Goal: Task Accomplishment & Management: Manage account settings

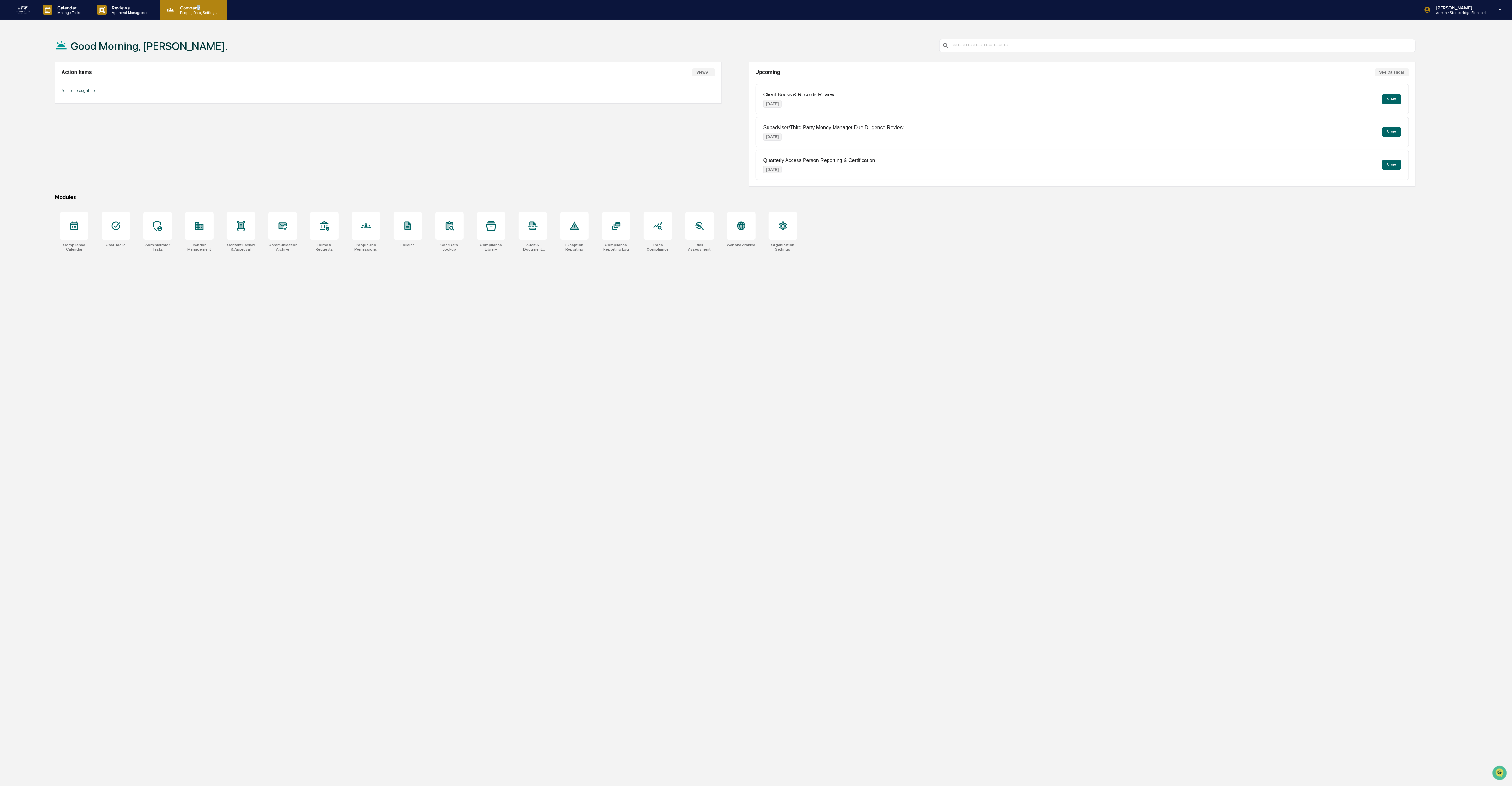
click at [197, 9] on p "Company" at bounding box center [197, 7] width 45 height 5
click at [201, 35] on li "People and Permissions" at bounding box center [204, 32] width 88 height 12
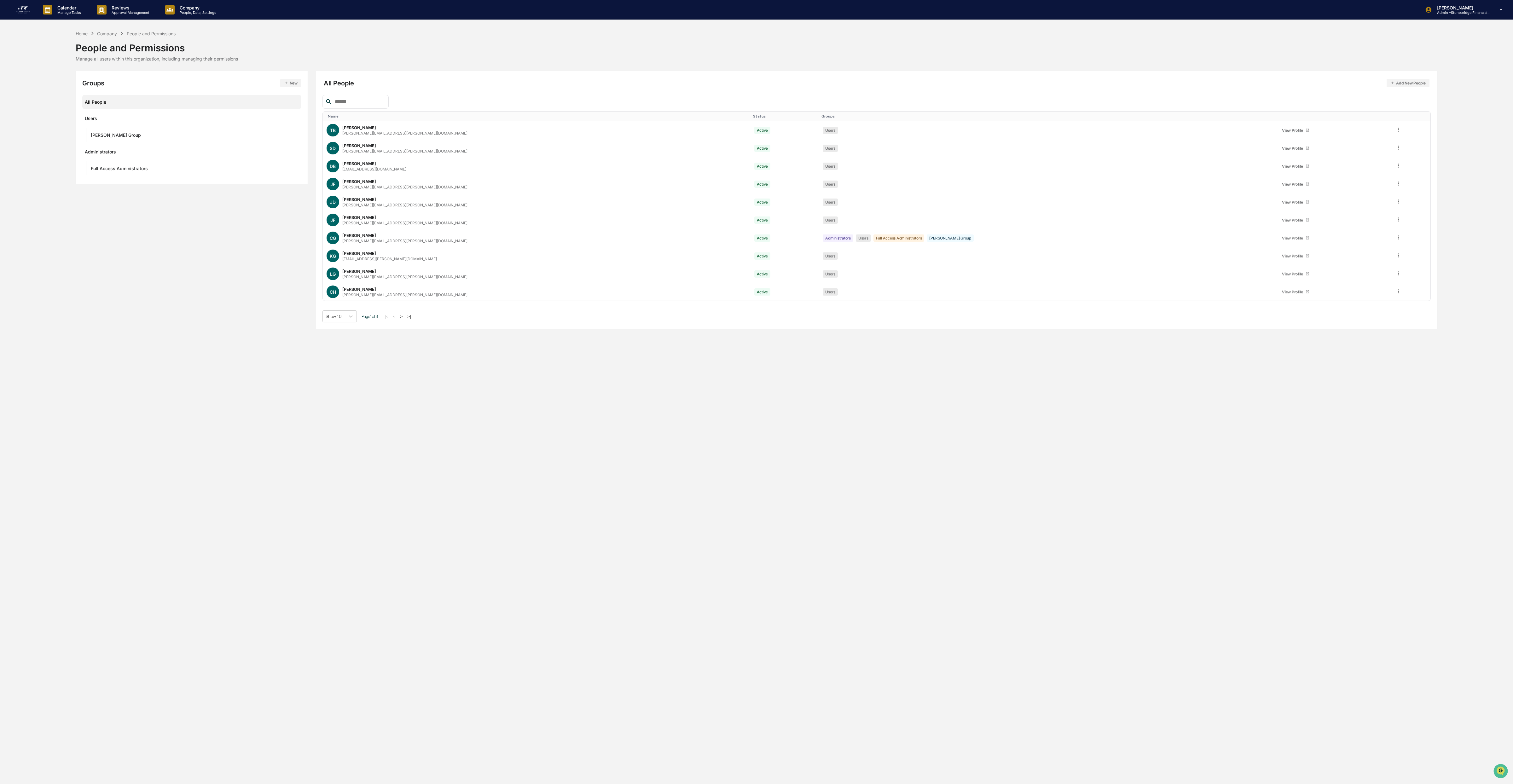
click at [1407, 87] on button "Add New People" at bounding box center [1407, 83] width 43 height 9
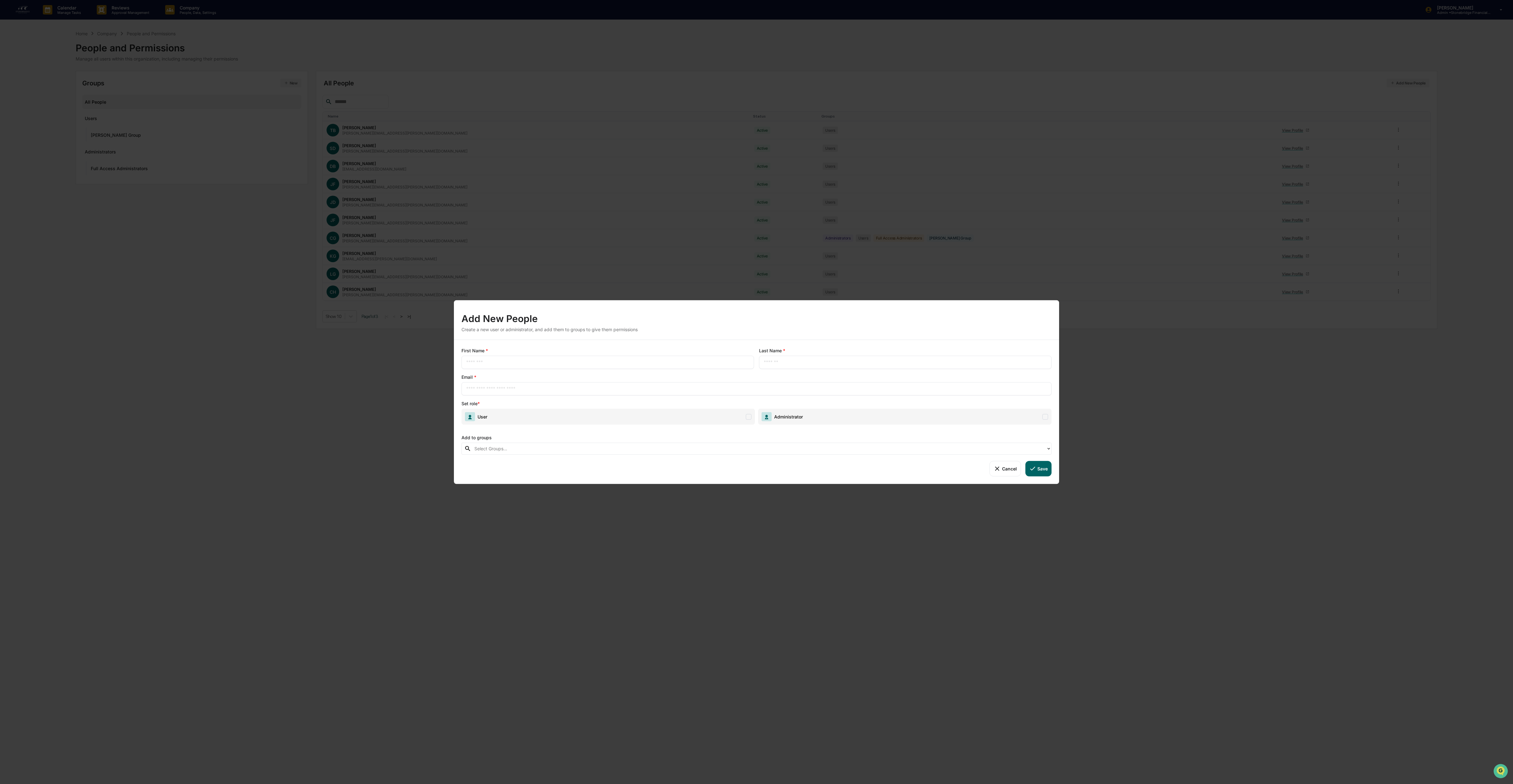
click at [490, 362] on input "text" at bounding box center [608, 362] width 283 height 7
type input "****"
type input "*********"
click at [506, 388] on input "text" at bounding box center [756, 388] width 581 height 7
paste input "**********"
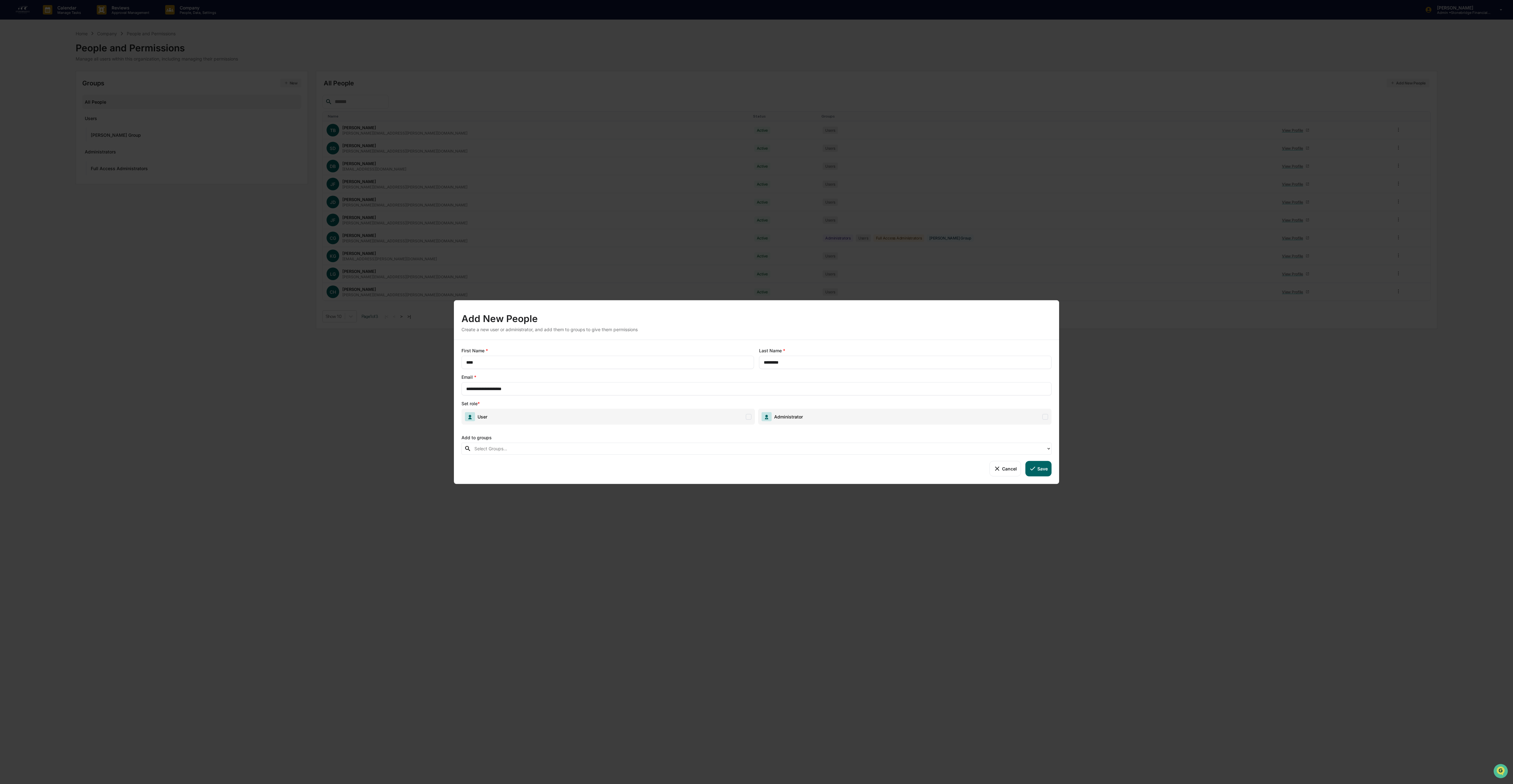
type input "**********"
click at [741, 418] on span "User" at bounding box center [608, 417] width 294 height 16
click at [548, 446] on div at bounding box center [758, 449] width 568 height 7
click at [580, 429] on div "**********" at bounding box center [756, 412] width 605 height 144
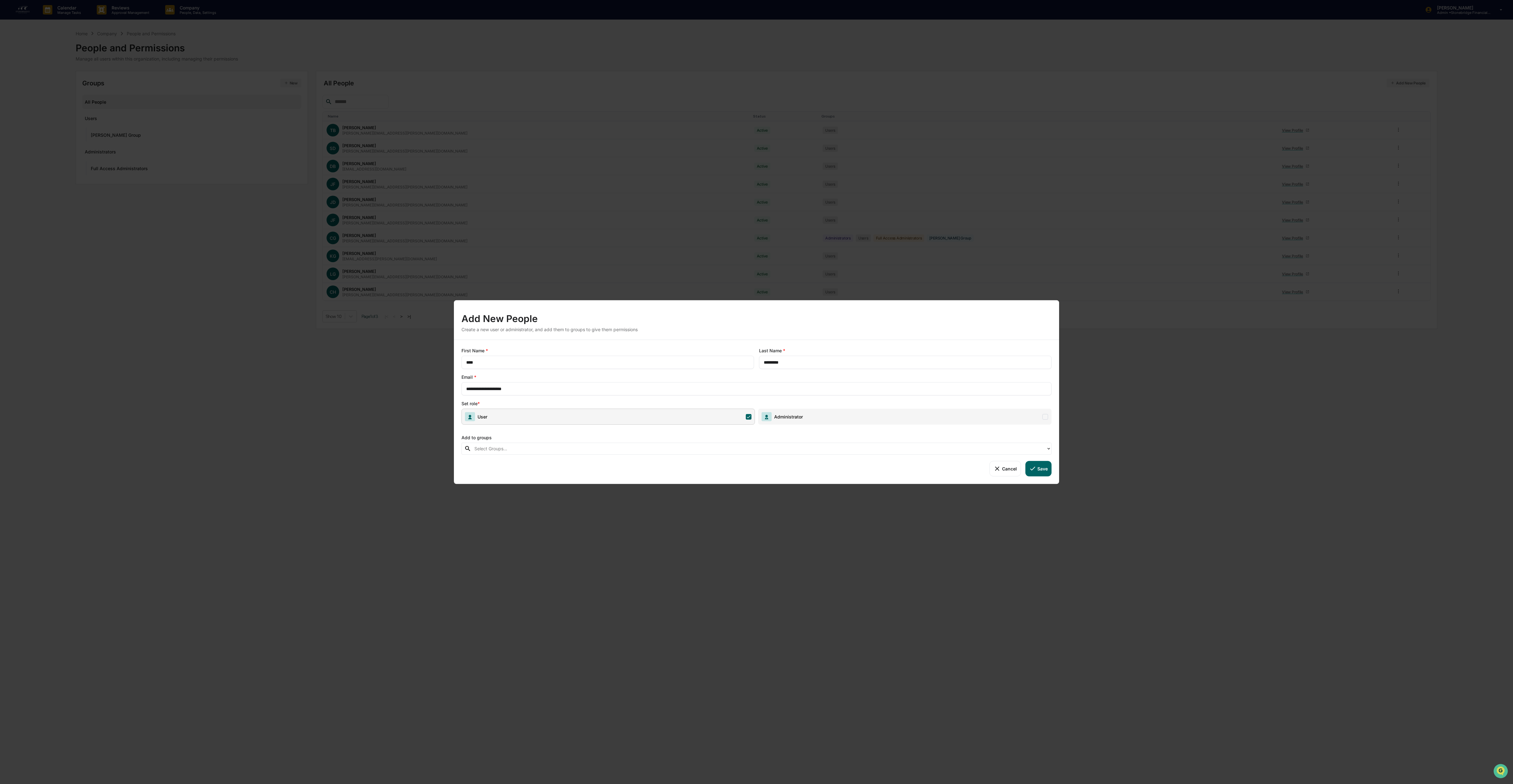
click at [1041, 472] on button "Save" at bounding box center [1039, 468] width 26 height 15
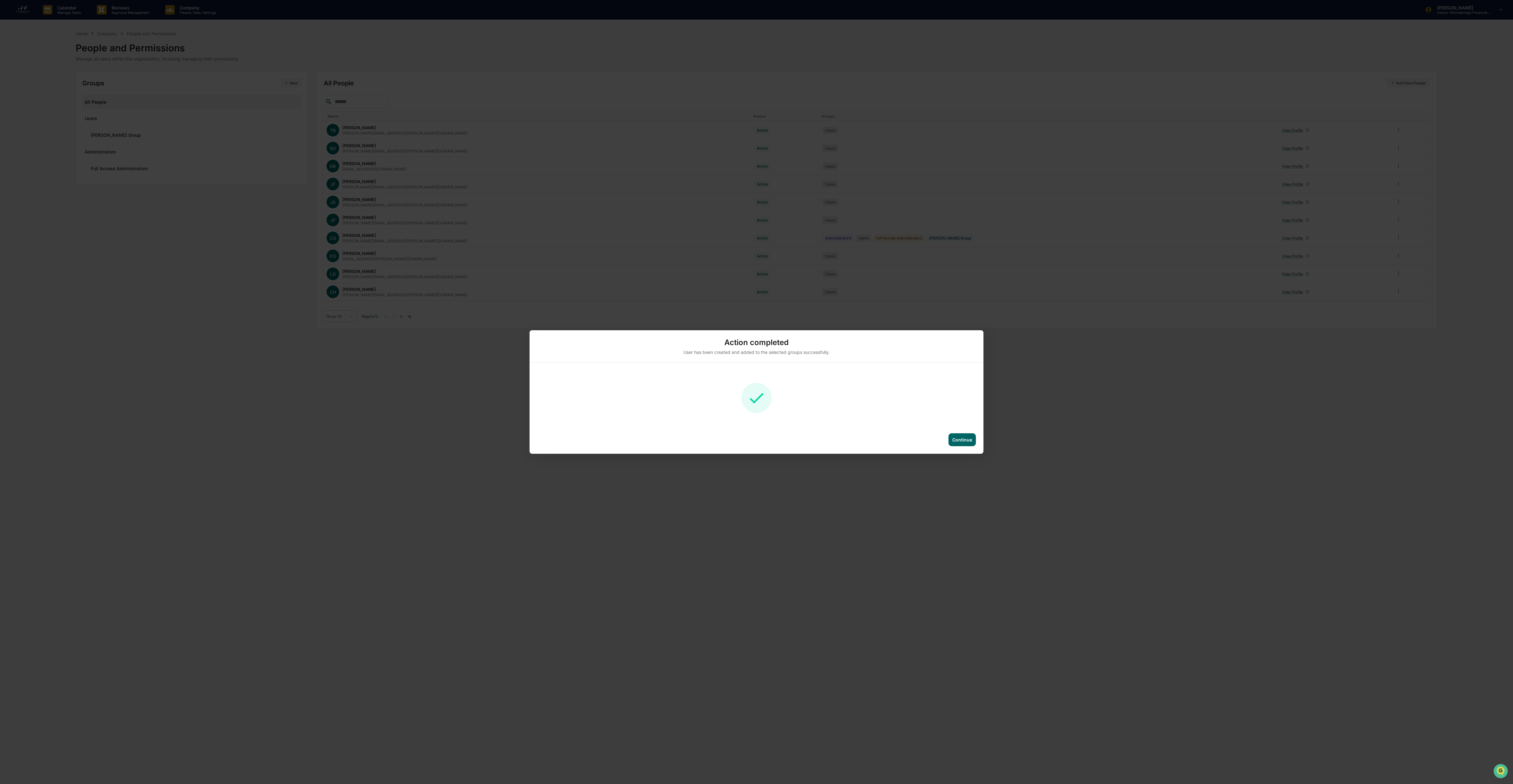
click at [965, 441] on div "Continue" at bounding box center [962, 439] width 20 height 5
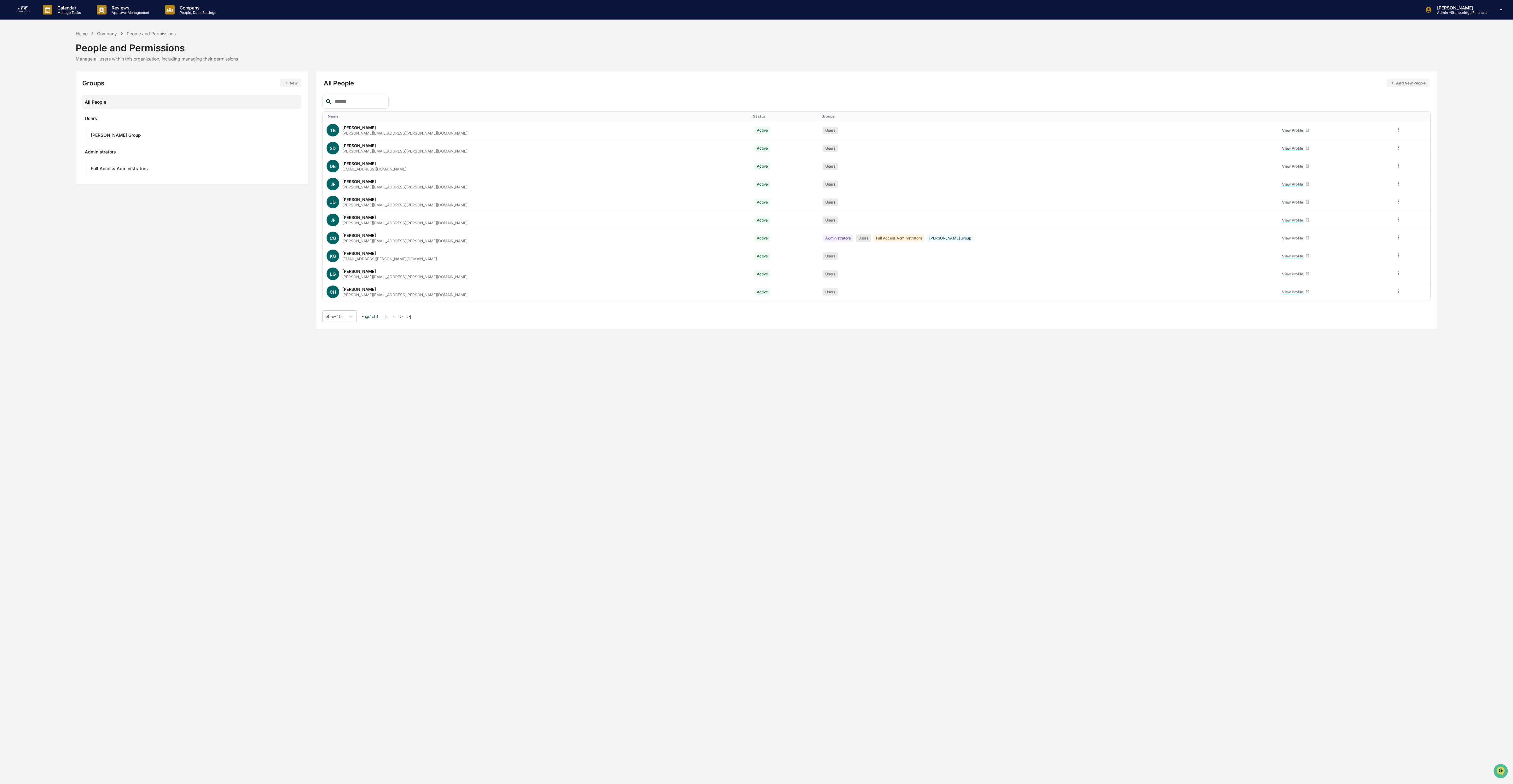
click at [86, 33] on div "Home" at bounding box center [81, 33] width 12 height 5
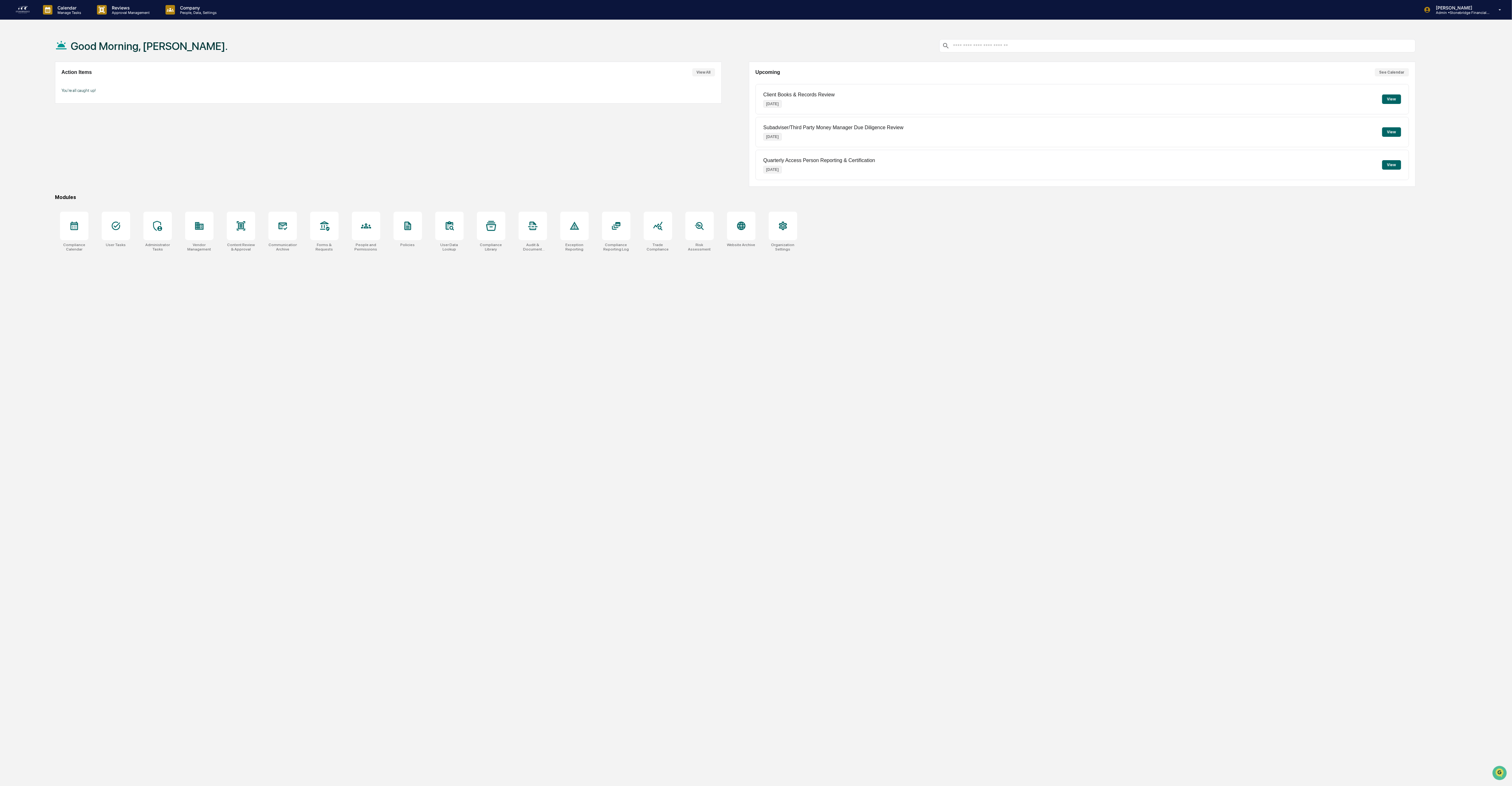
click at [710, 73] on button "View All" at bounding box center [703, 72] width 23 height 8
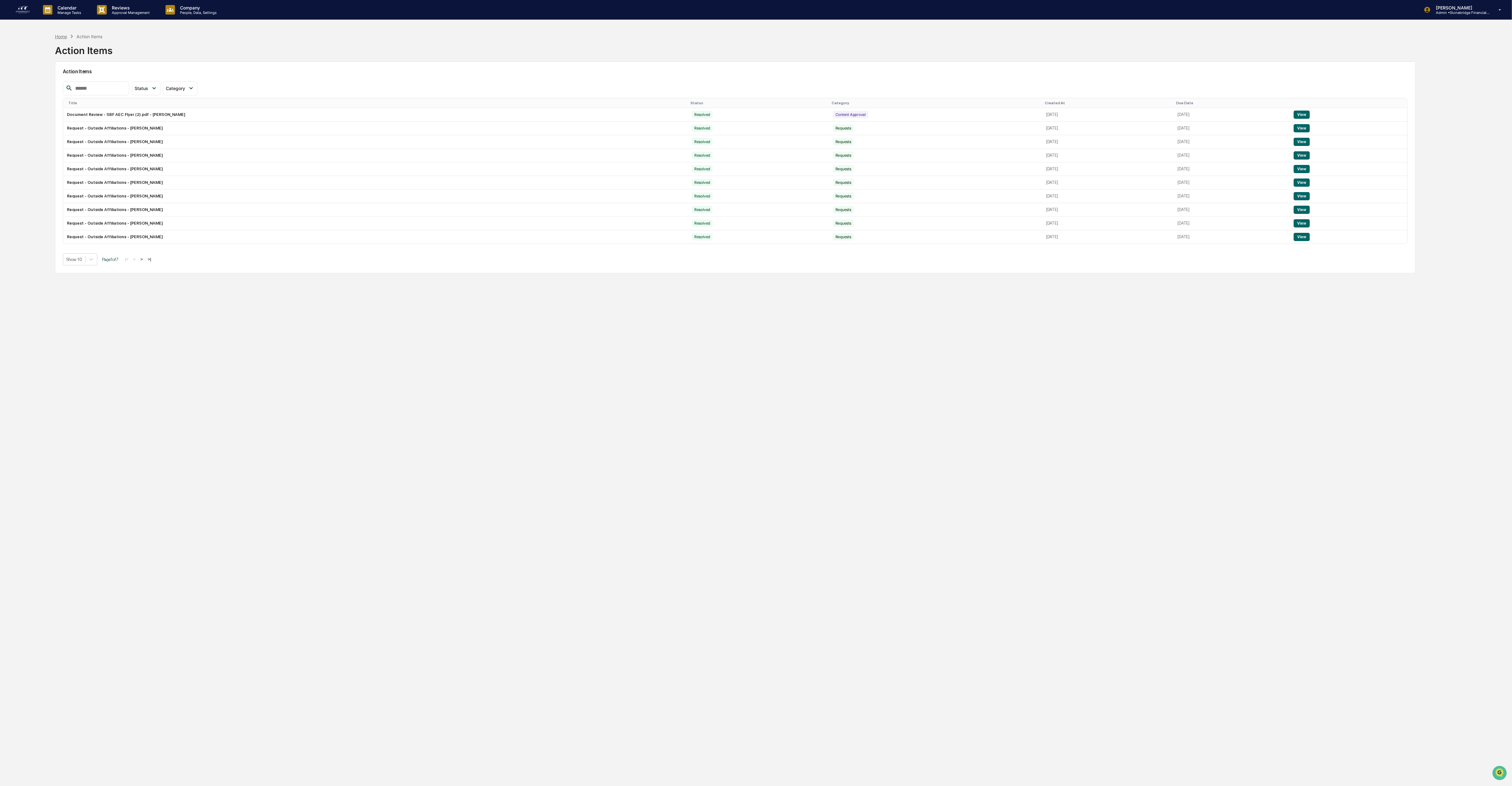
click at [57, 38] on div "Home" at bounding box center [61, 36] width 12 height 5
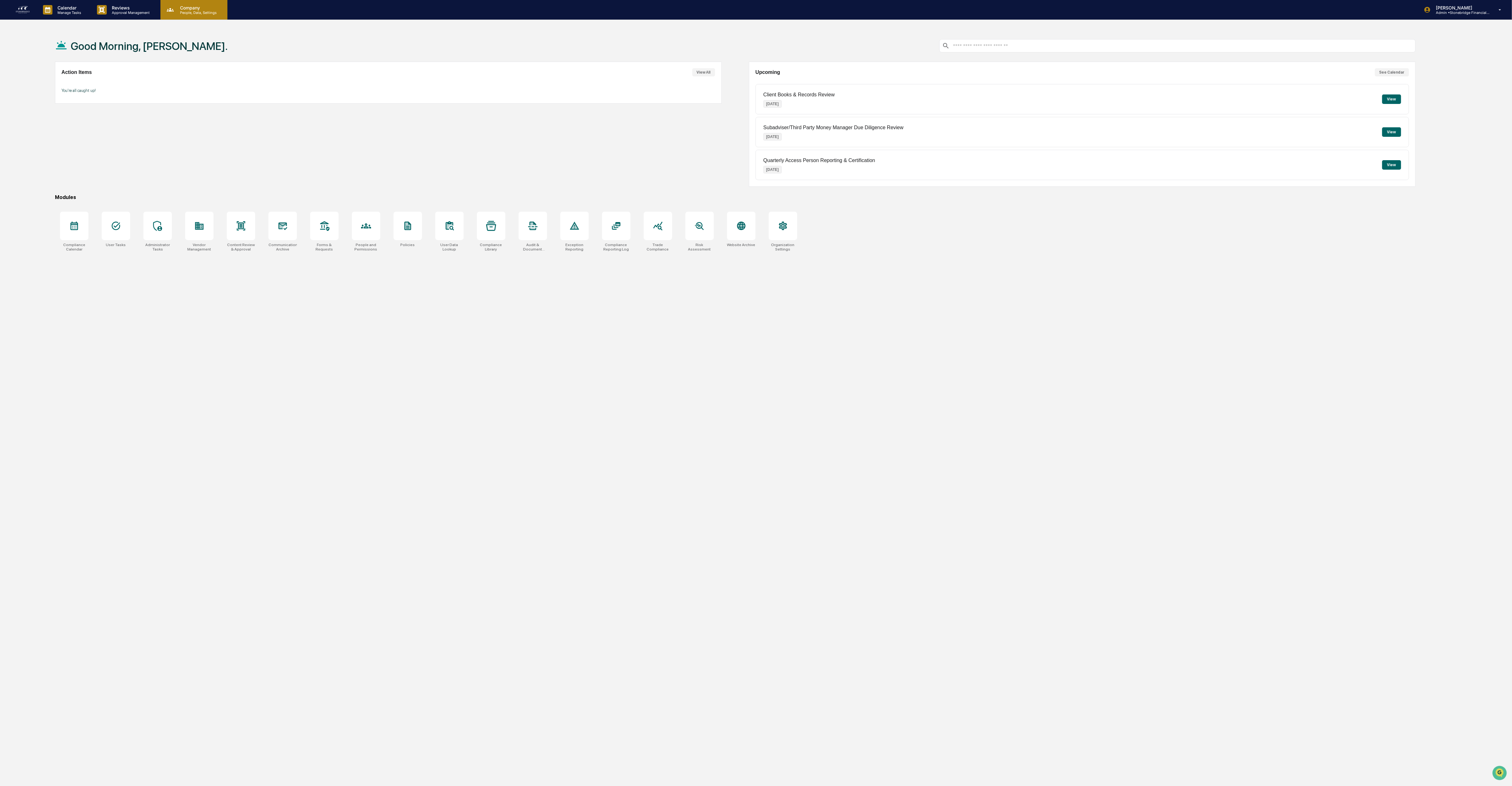
click at [191, 10] on p "Company" at bounding box center [197, 7] width 45 height 5
click at [57, 13] on div at bounding box center [758, 393] width 1516 height 786
click at [103, 15] on div "Reviews Approval Management" at bounding box center [126, 10] width 68 height 20
click at [177, 20] on ul "Content Review & Approval Communications Archive Website Archive Forms & Reques…" at bounding box center [144, 60] width 104 height 81
click at [189, 10] on div at bounding box center [758, 393] width 1516 height 786
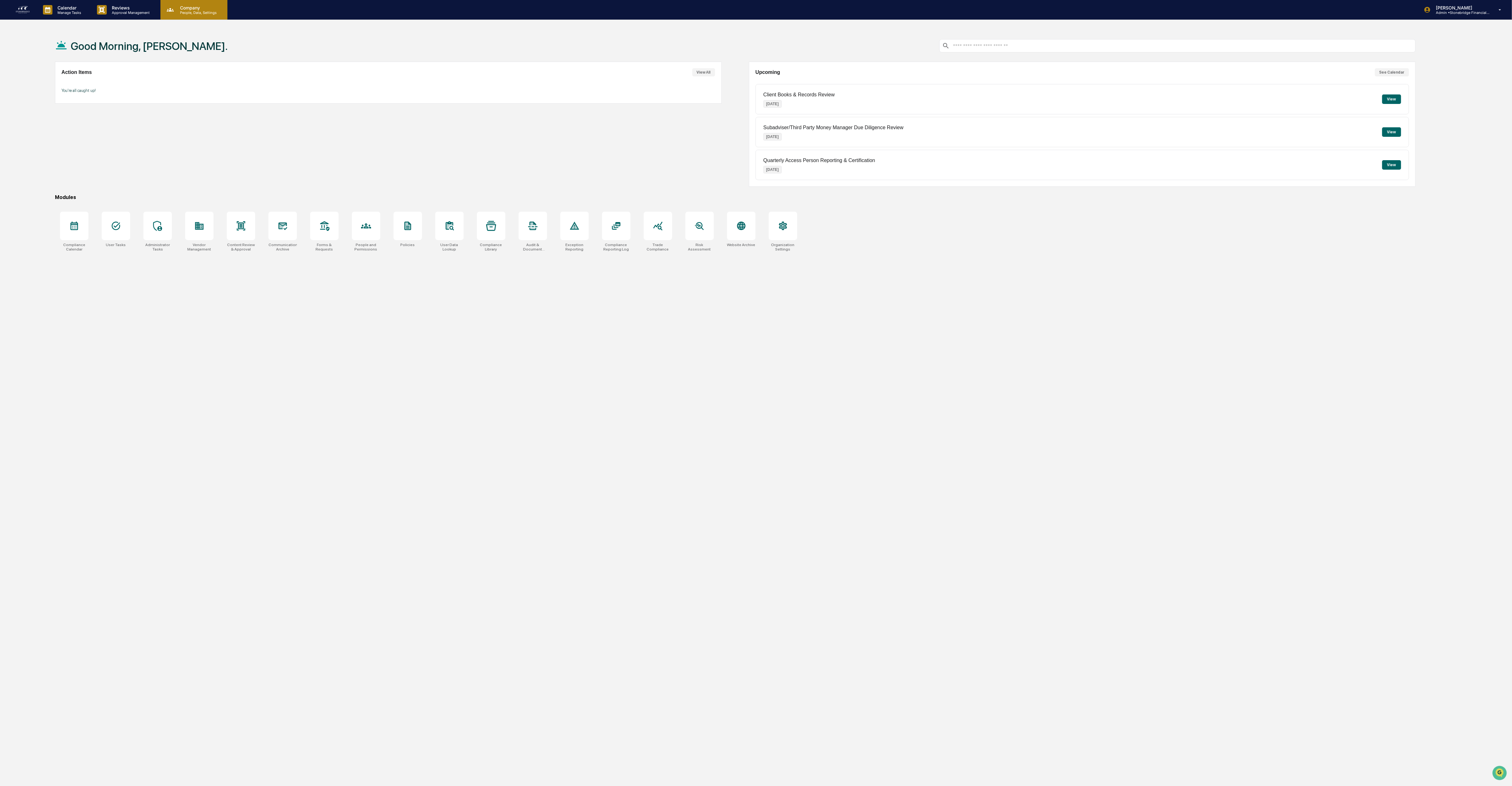
click at [199, 13] on p "People, Data, Settings" at bounding box center [197, 13] width 45 height 4
click at [182, 69] on li "Compliance Library" at bounding box center [204, 68] width 88 height 12
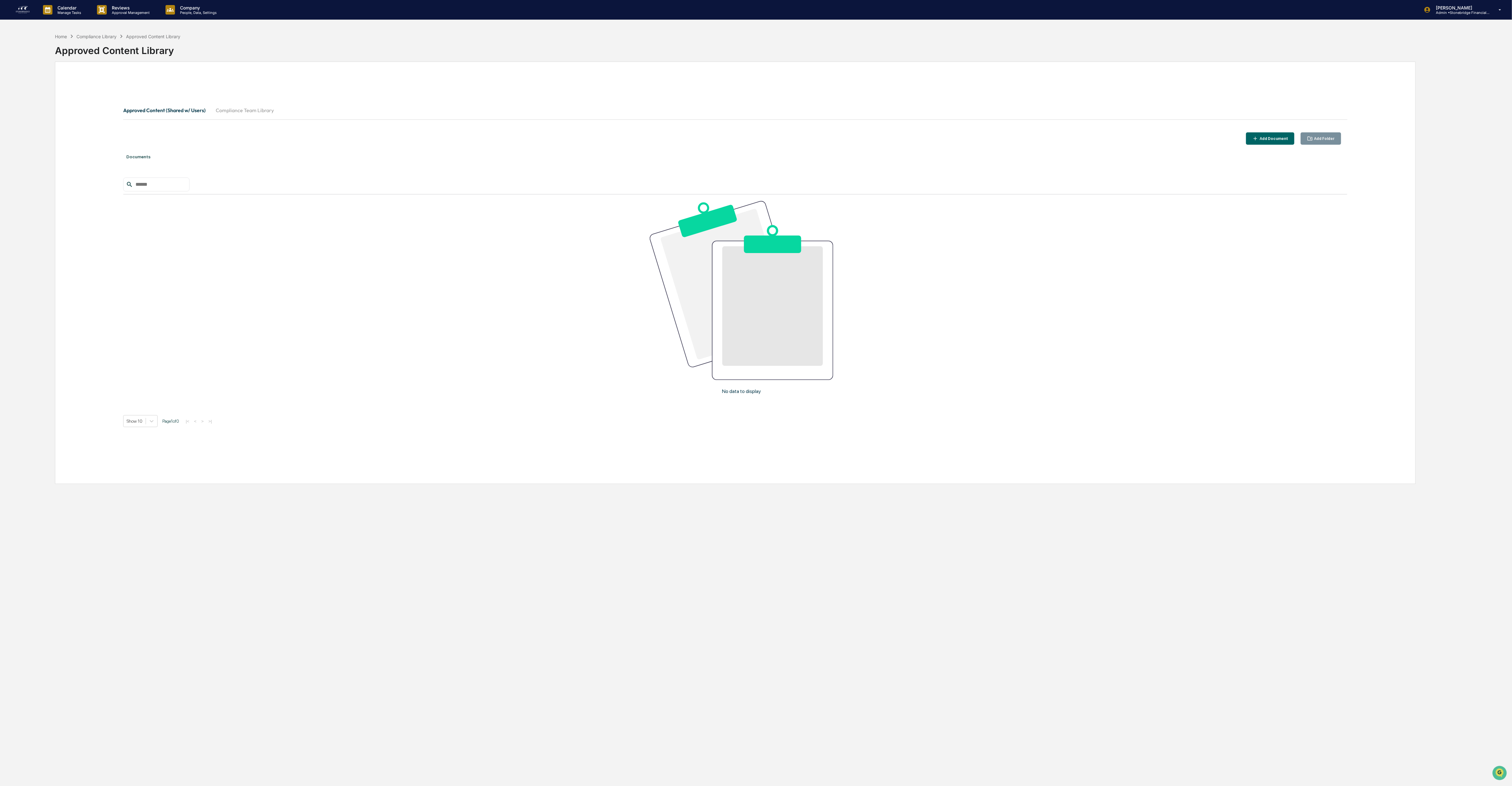
click at [186, 37] on div "Home Compliance Library Approved Content Library Approved Content Library" at bounding box center [735, 46] width 1360 height 26
click at [186, 11] on p "People, Data, Settings" at bounding box center [197, 13] width 45 height 4
click at [96, 10] on div at bounding box center [758, 393] width 1516 height 786
click at [116, 12] on p "Approval Management" at bounding box center [129, 13] width 46 height 4
click at [133, 71] on li "Forms & Requests" at bounding box center [144, 68] width 104 height 12
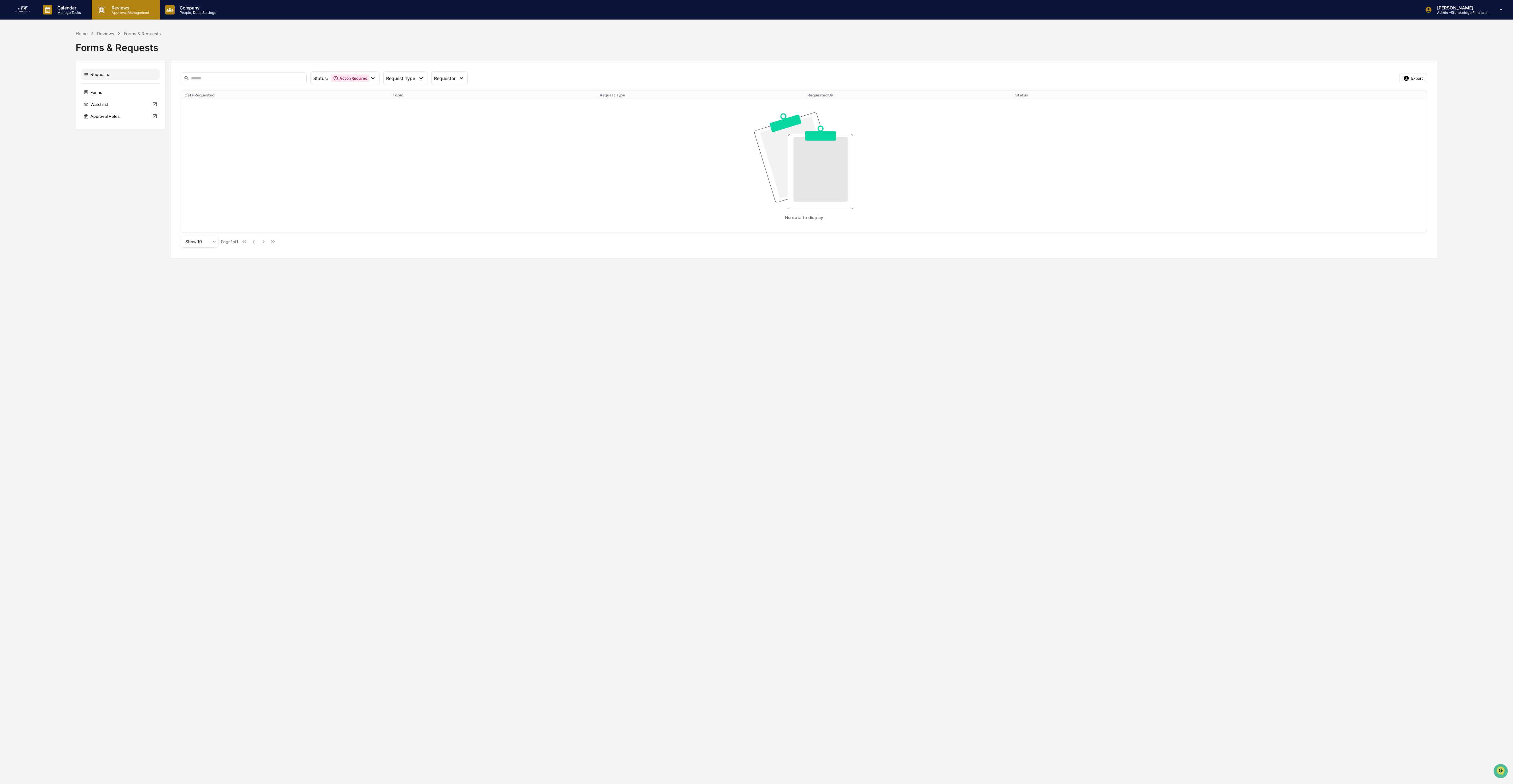
click at [126, 5] on p "Reviews" at bounding box center [129, 7] width 46 height 5
click at [125, 30] on li "Content Review & Approval" at bounding box center [144, 32] width 104 height 12
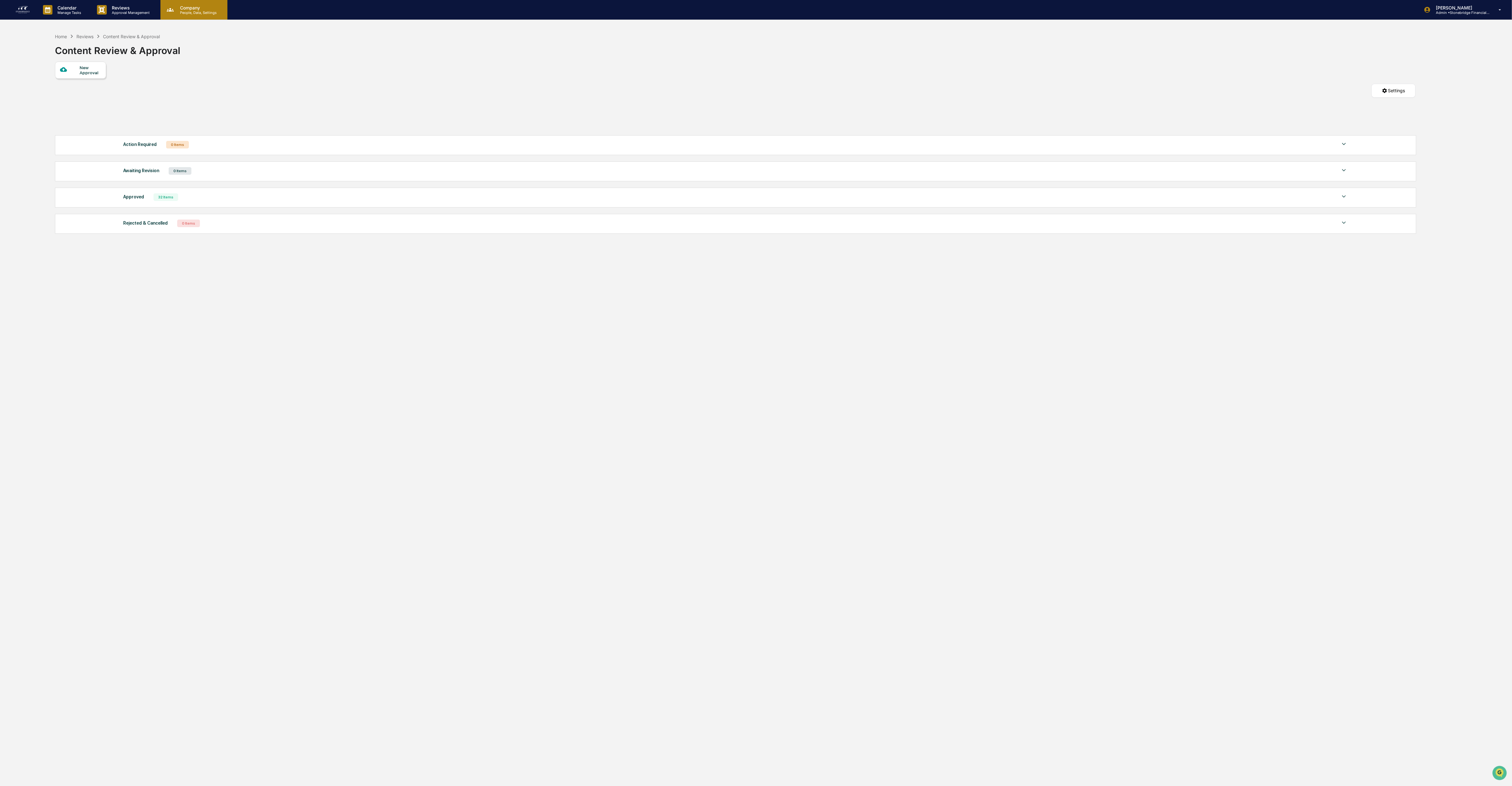
click at [182, 18] on div "Company People, Data, Settings" at bounding box center [194, 10] width 67 height 20
click at [203, 34] on li "People and Permissions" at bounding box center [204, 32] width 88 height 12
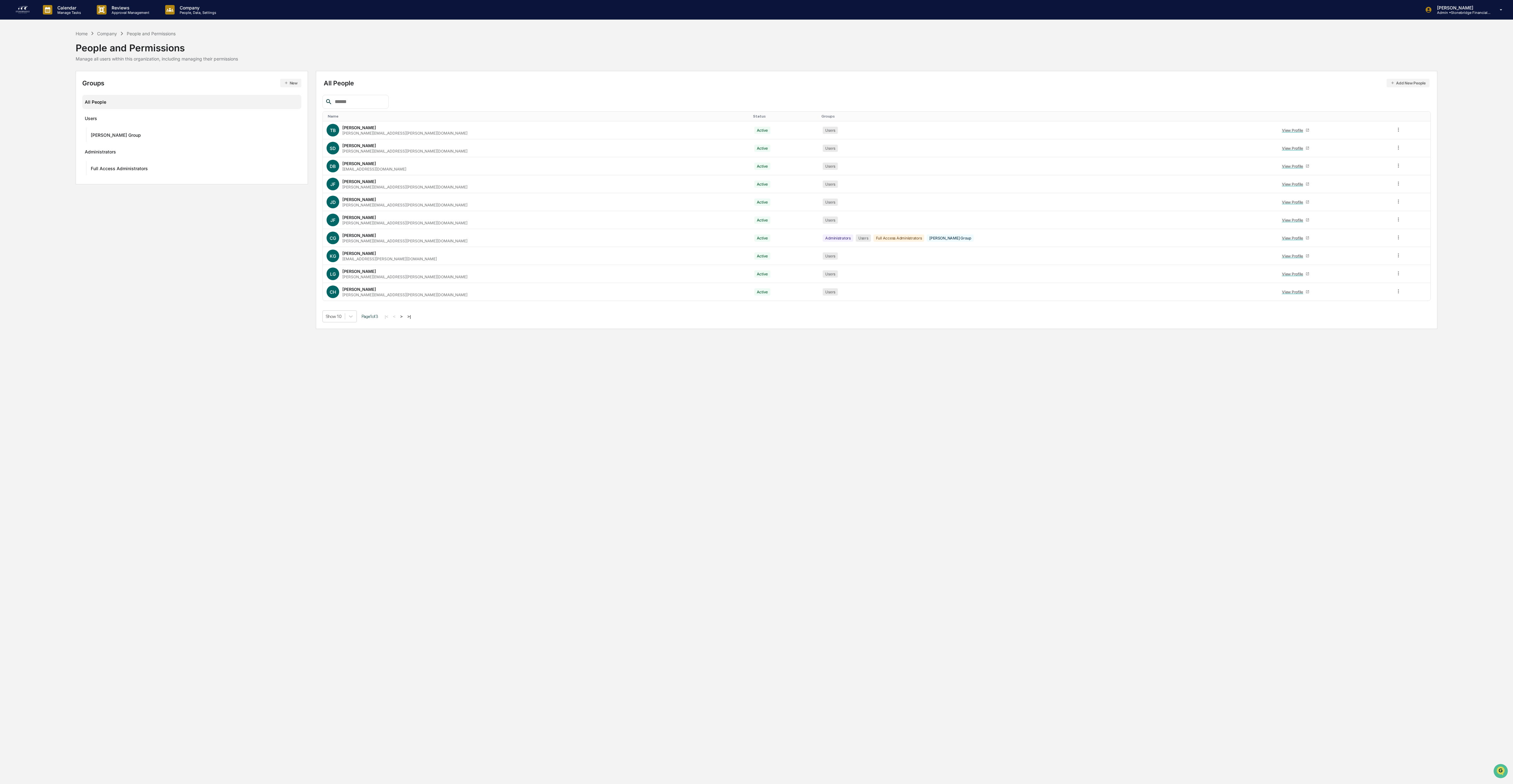
click at [192, 21] on div "Calendar Manage Tasks Reviews Approval Management Company People, Data, Setting…" at bounding box center [756, 392] width 1513 height 784
click at [194, 17] on div "Company People, Data, Settings" at bounding box center [193, 10] width 67 height 20
click at [197, 58] on li "User Data Lookup" at bounding box center [203, 57] width 88 height 12
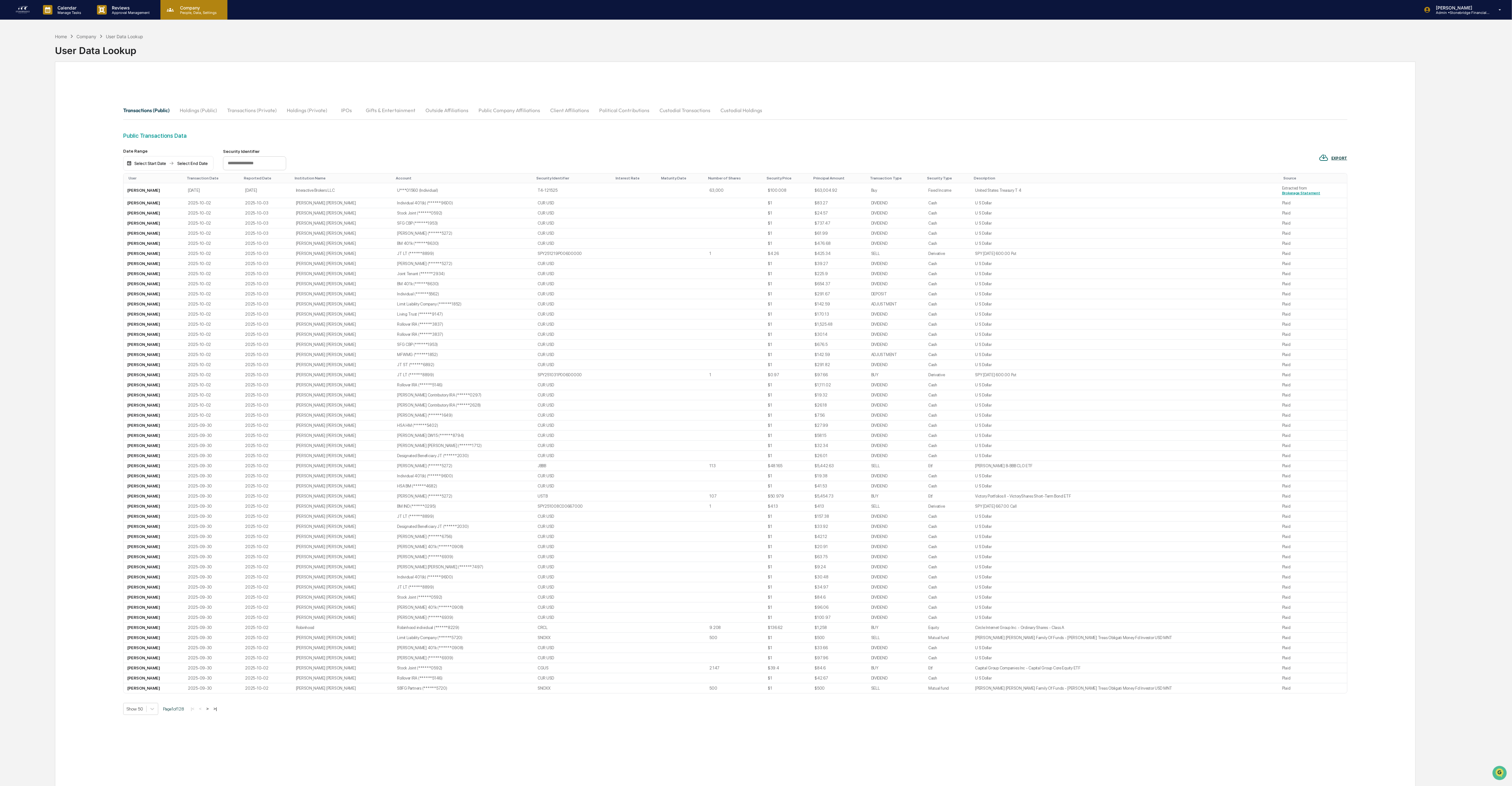
click at [199, 15] on div "Company People, Data, Settings" at bounding box center [194, 10] width 67 height 20
click at [1475, 18] on div at bounding box center [758, 393] width 1516 height 786
click at [11, 9] on div "Calendar Manage Tasks Reviews Approval Management Company People, Data, Setting…" at bounding box center [756, 10] width 1512 height 20
click at [13, 10] on div "Calendar Manage Tasks Reviews Approval Management Company People, Data, Setting…" at bounding box center [756, 10] width 1512 height 20
click at [27, 5] on img at bounding box center [23, 10] width 15 height 10
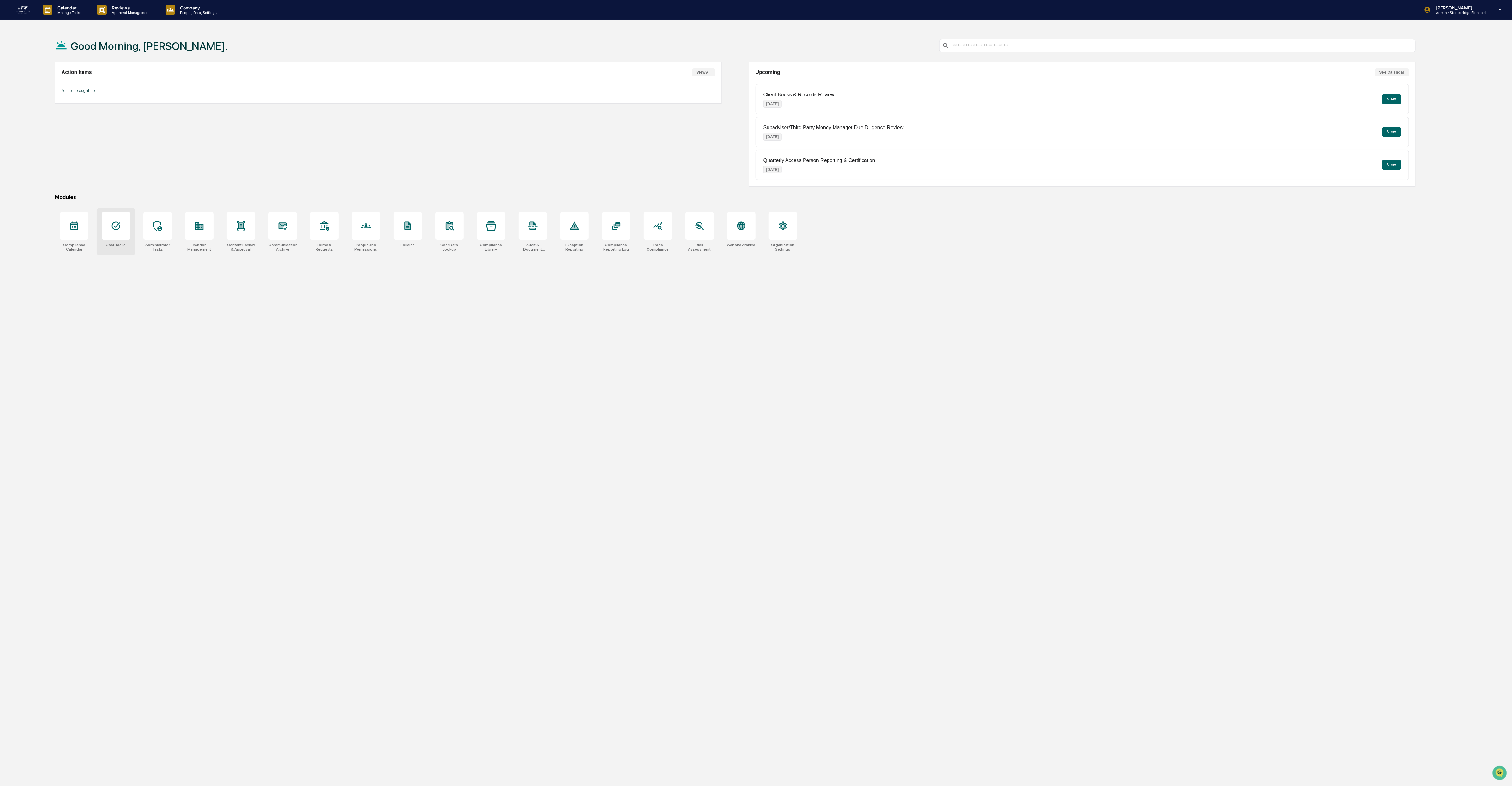
click at [124, 233] on div at bounding box center [116, 226] width 29 height 29
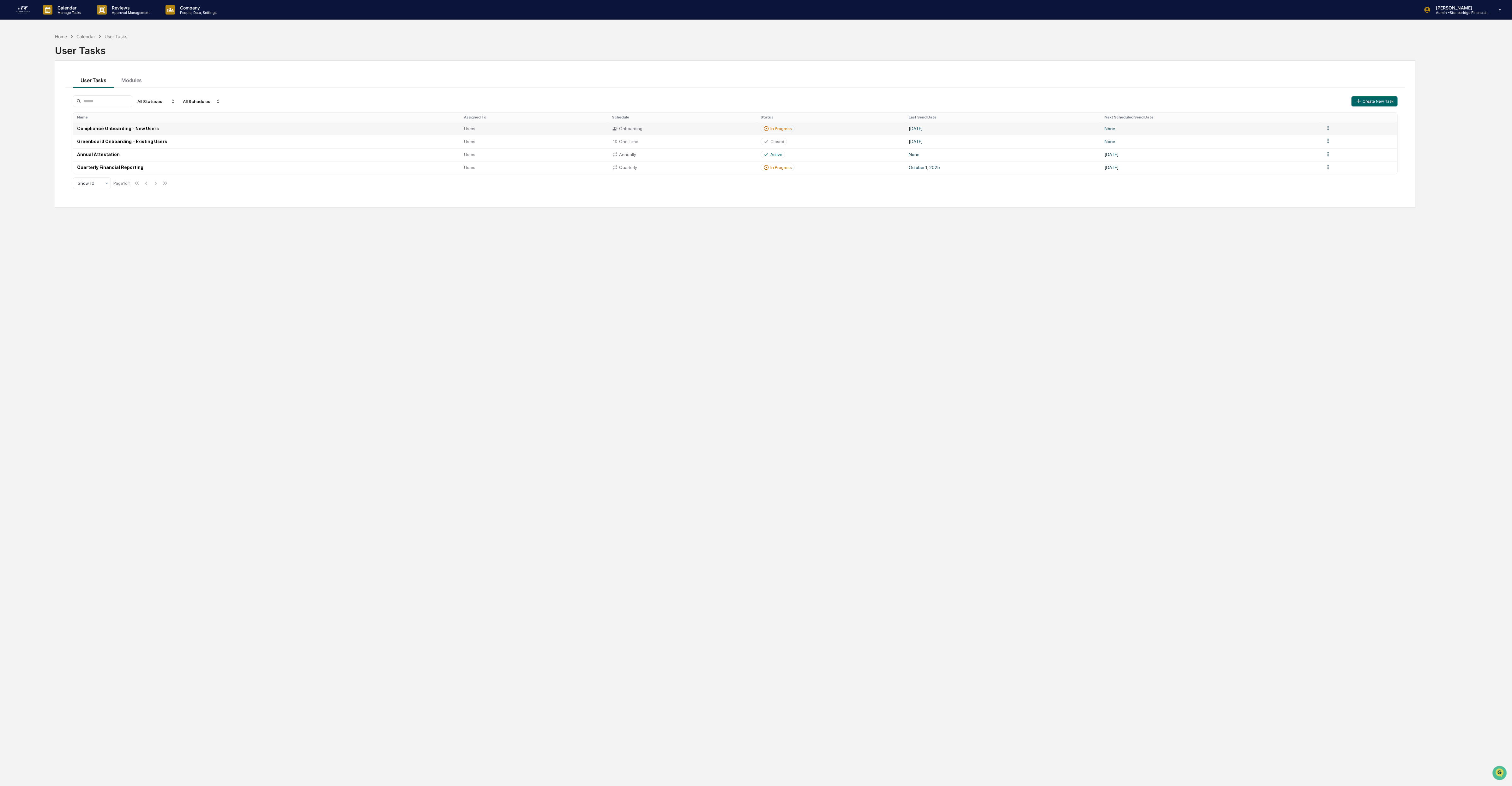
click at [174, 129] on td "Compliance Onboarding - New Users" at bounding box center [267, 129] width 387 height 13
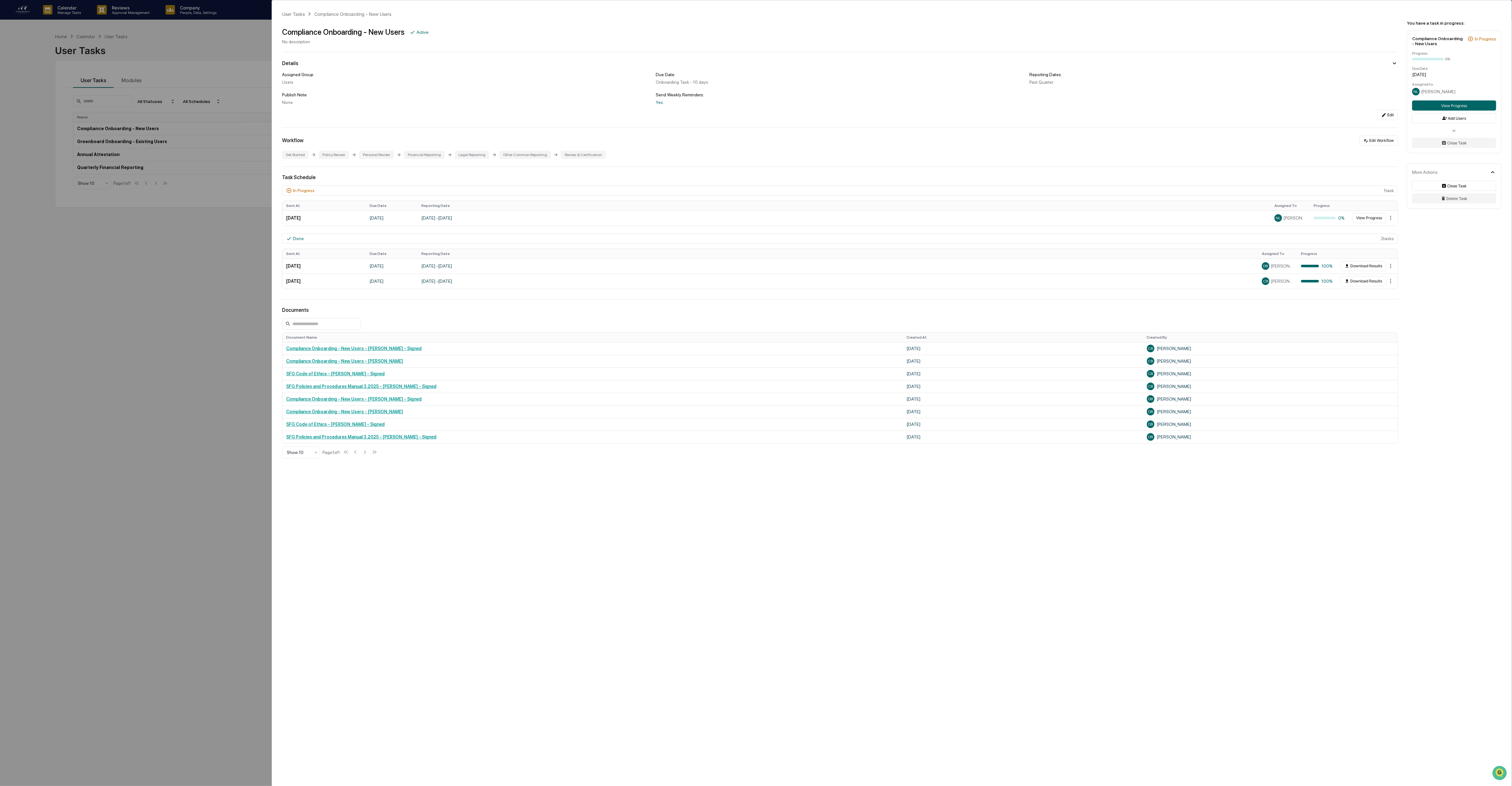
drag, startPoint x: 1441, startPoint y: 342, endPoint x: 1438, endPoint y: 333, distance: 9.5
click at [1441, 341] on div "User Tasks Compliance Onboarding - New Users Compliance Onboarding - New Users …" at bounding box center [892, 261] width 1240 height 522
